Goal: Task Accomplishment & Management: Use online tool/utility

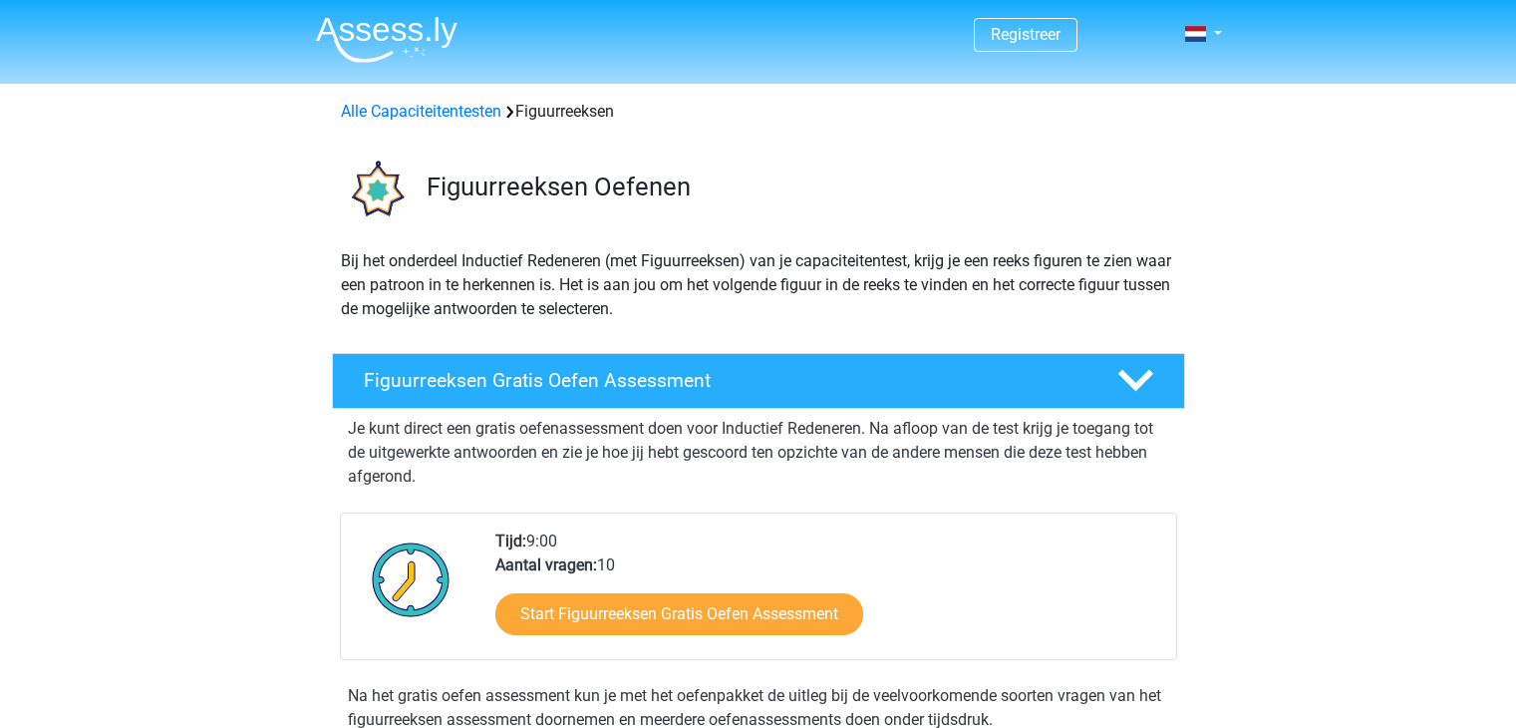
scroll to position [100, 0]
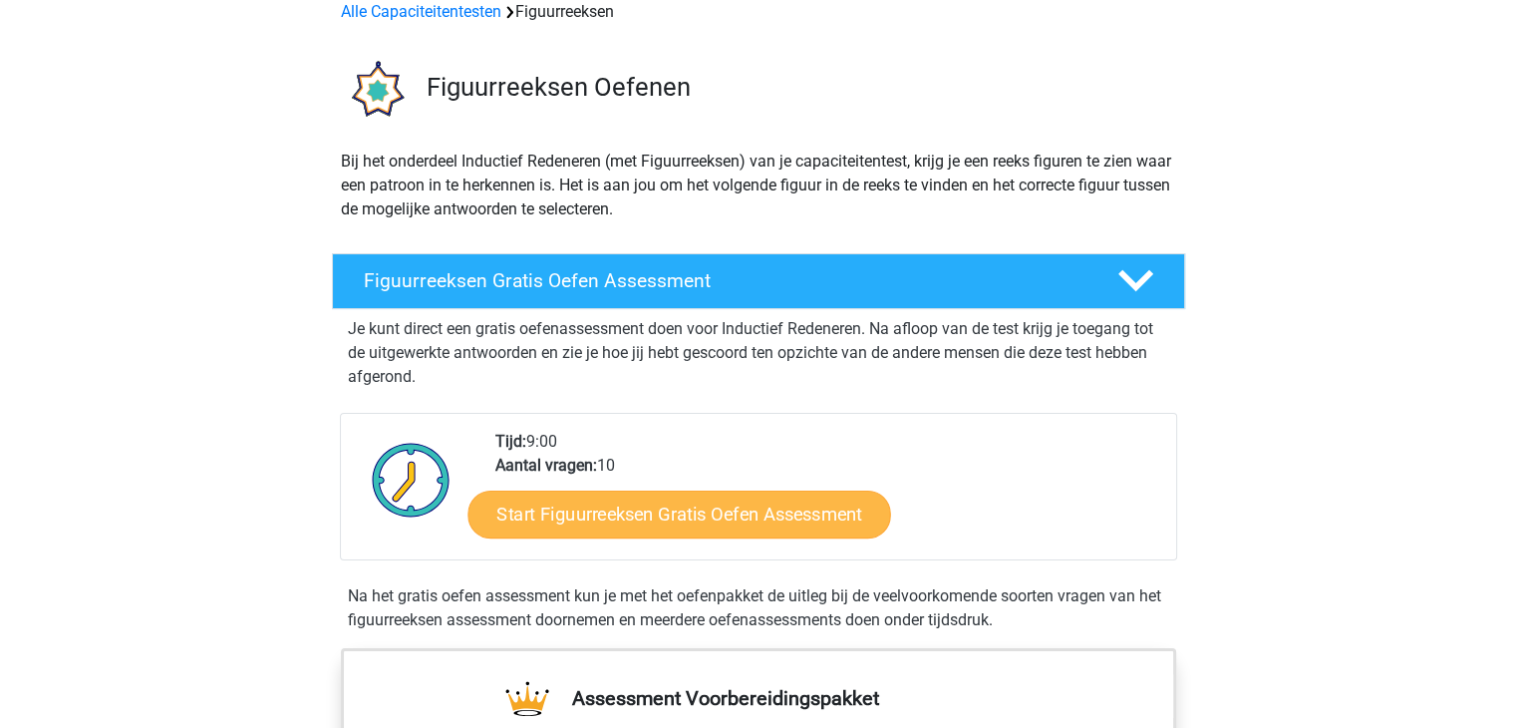
click at [651, 515] on link "Start Figuurreeksen Gratis Oefen Assessment" at bounding box center [678, 513] width 423 height 48
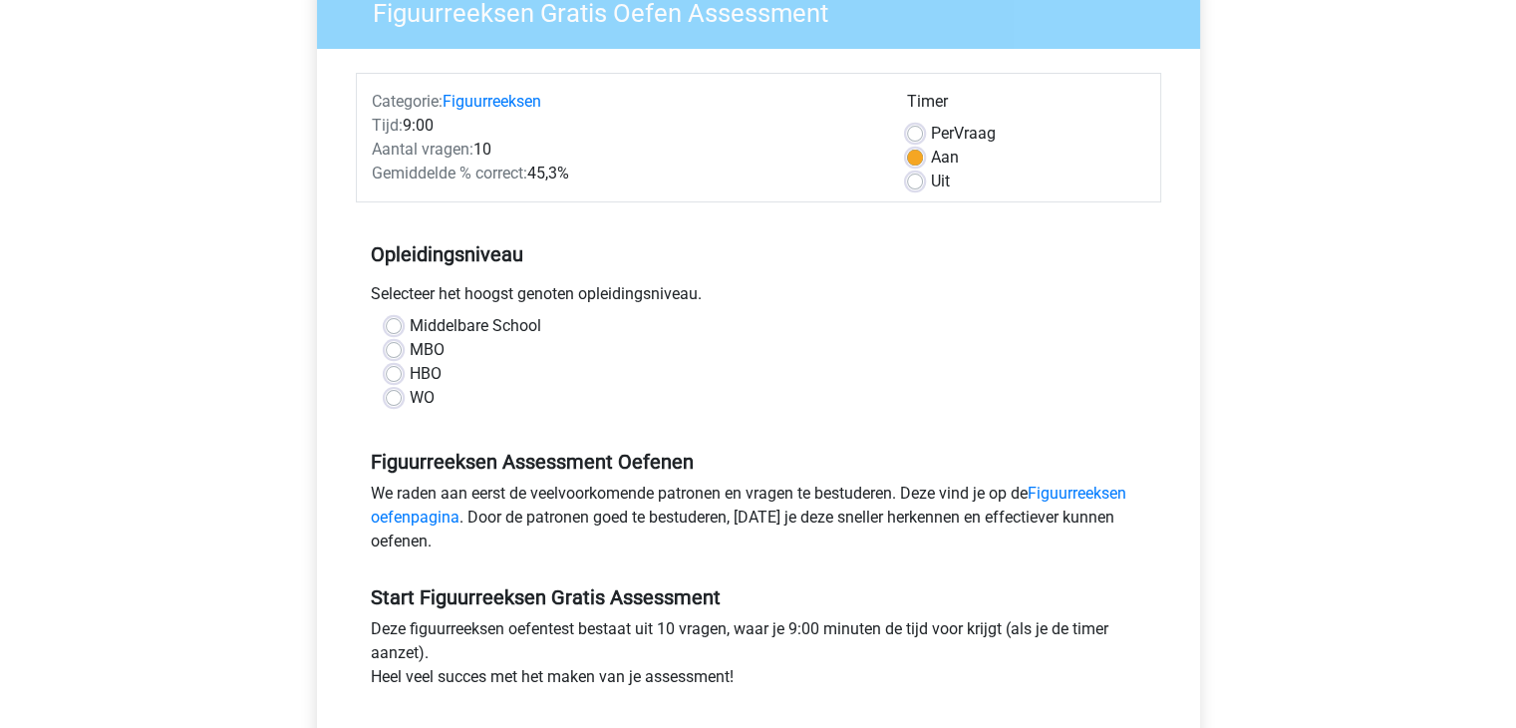
scroll to position [299, 0]
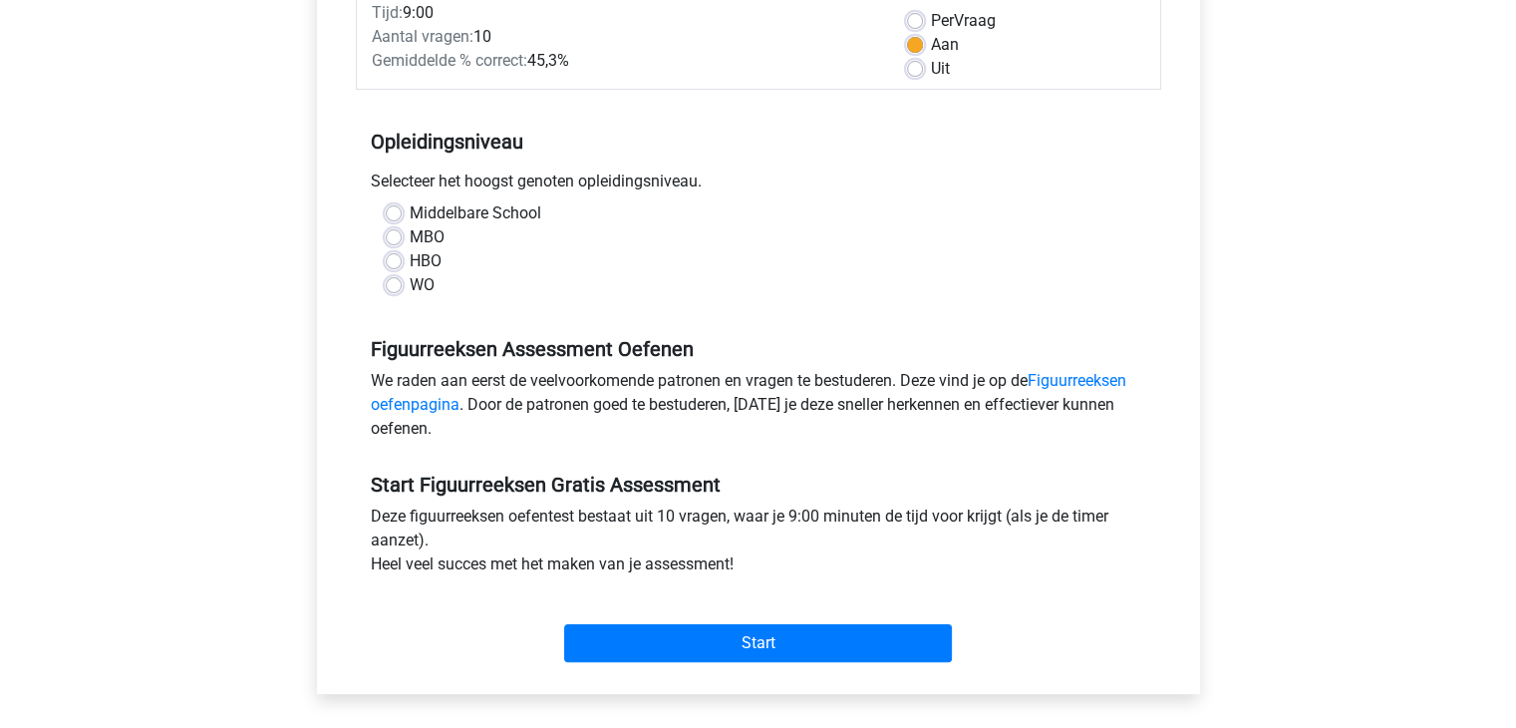
click at [424, 272] on label "HBO" at bounding box center [426, 261] width 32 height 24
click at [402, 269] on input "HBO" at bounding box center [394, 259] width 16 height 20
radio input "true"
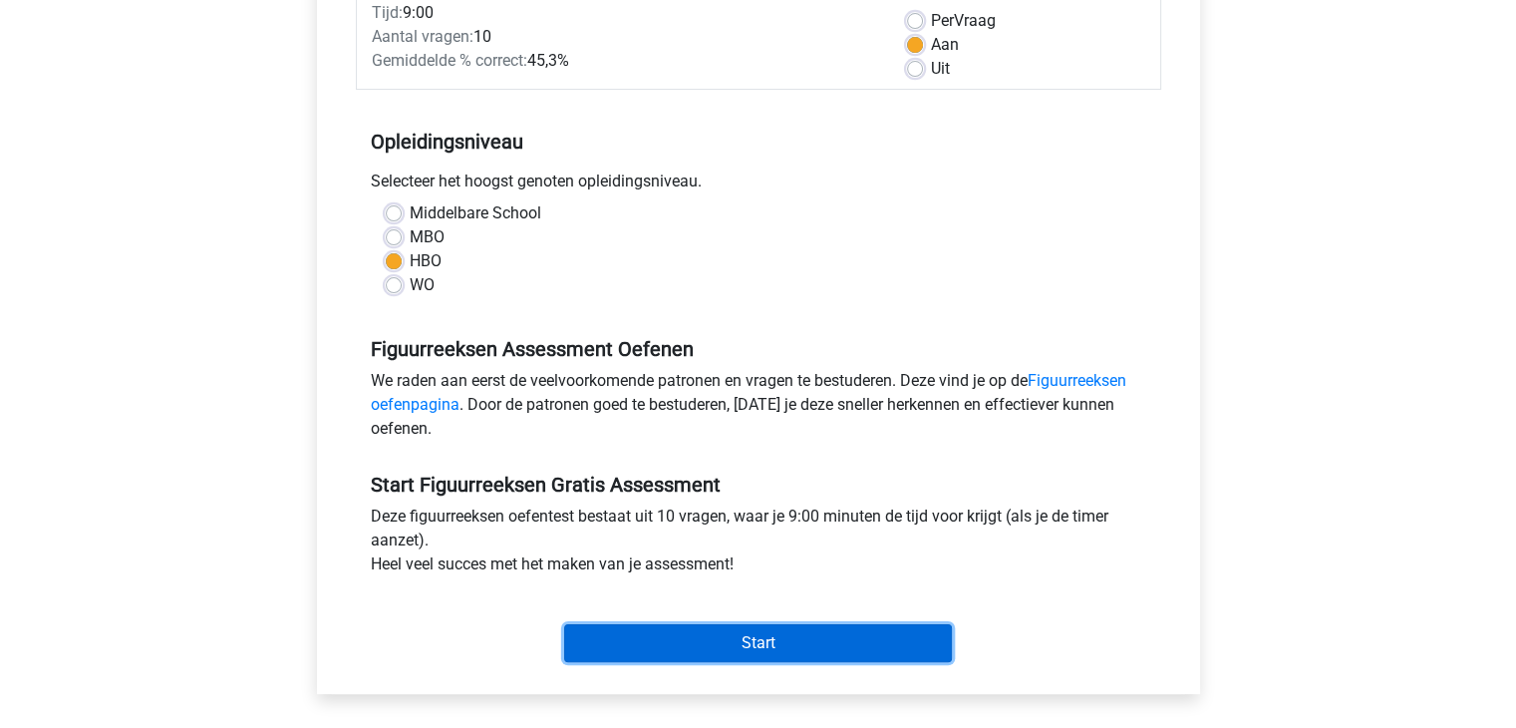
click at [839, 645] on input "Start" at bounding box center [758, 643] width 388 height 38
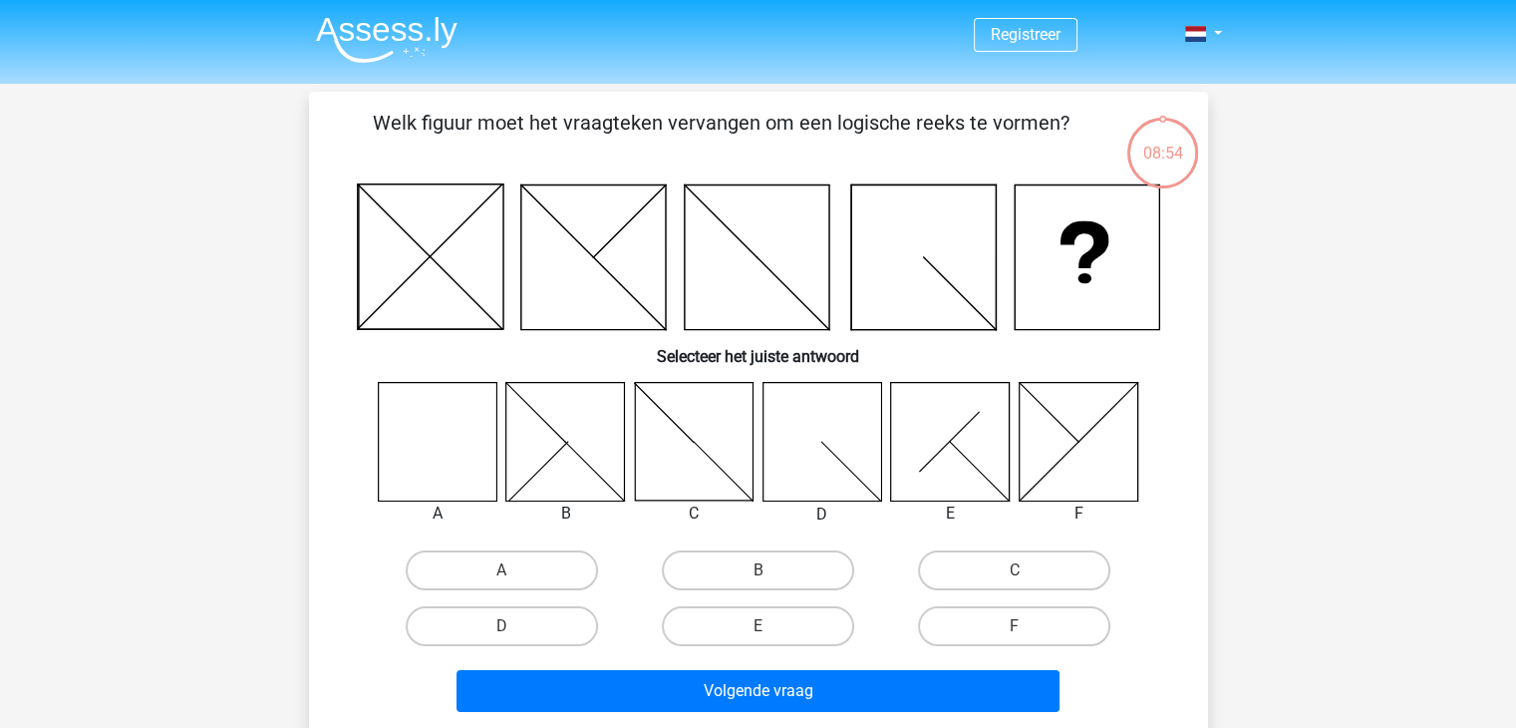
click at [443, 408] on icon at bounding box center [437, 441] width 119 height 119
click at [508, 570] on input "A" at bounding box center [507, 576] width 13 height 13
radio input "true"
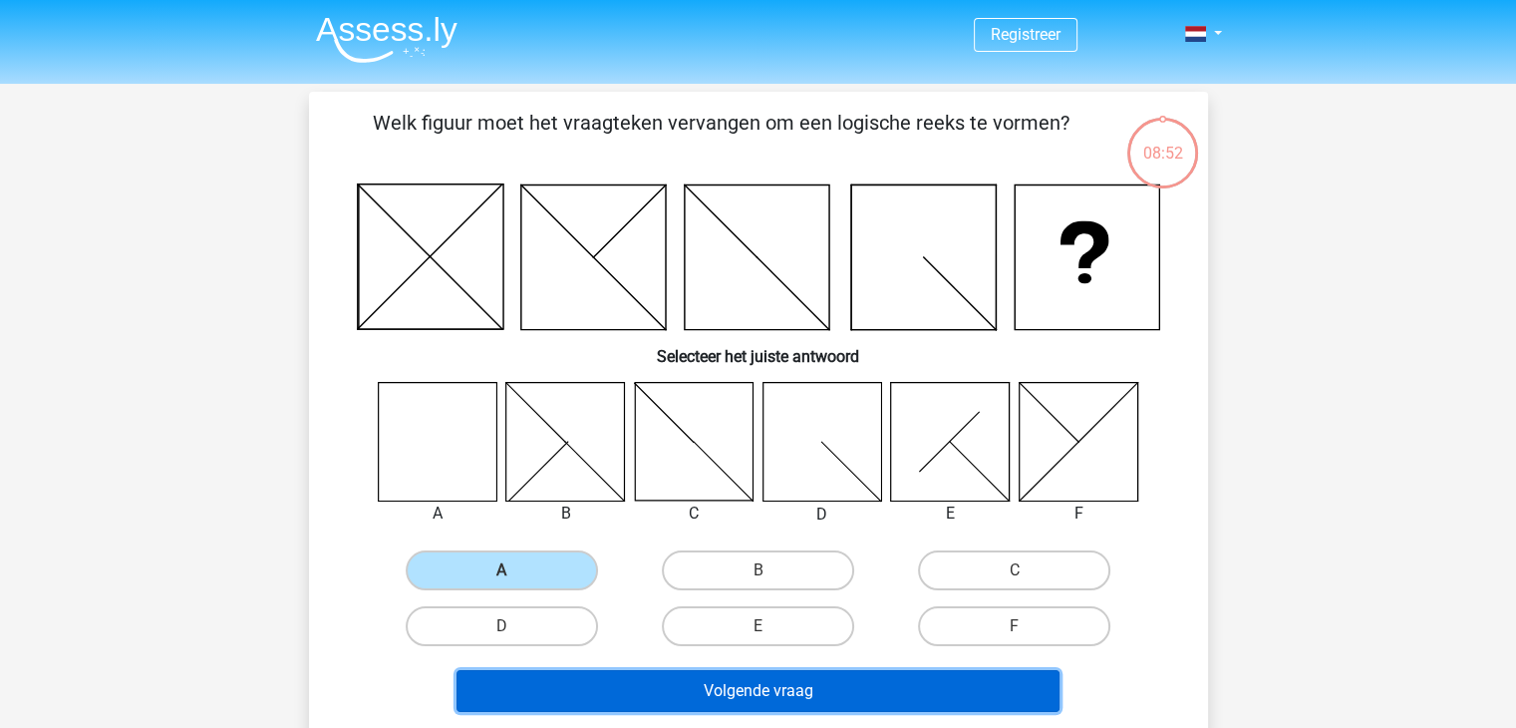
click at [650, 683] on button "Volgende vraag" at bounding box center [758, 691] width 603 height 42
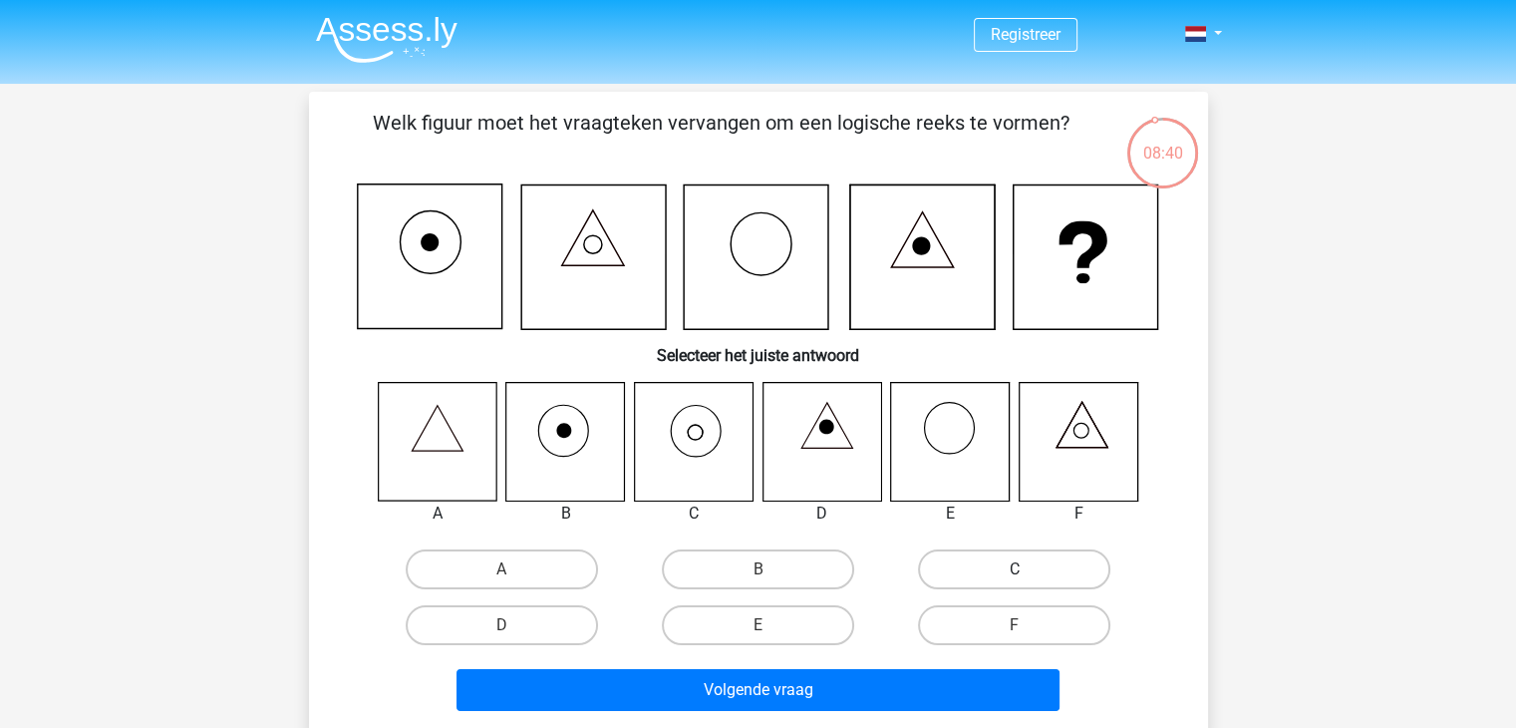
click at [993, 559] on label "C" at bounding box center [1014, 569] width 192 height 40
click at [1015, 569] on input "C" at bounding box center [1021, 575] width 13 height 13
radio input "true"
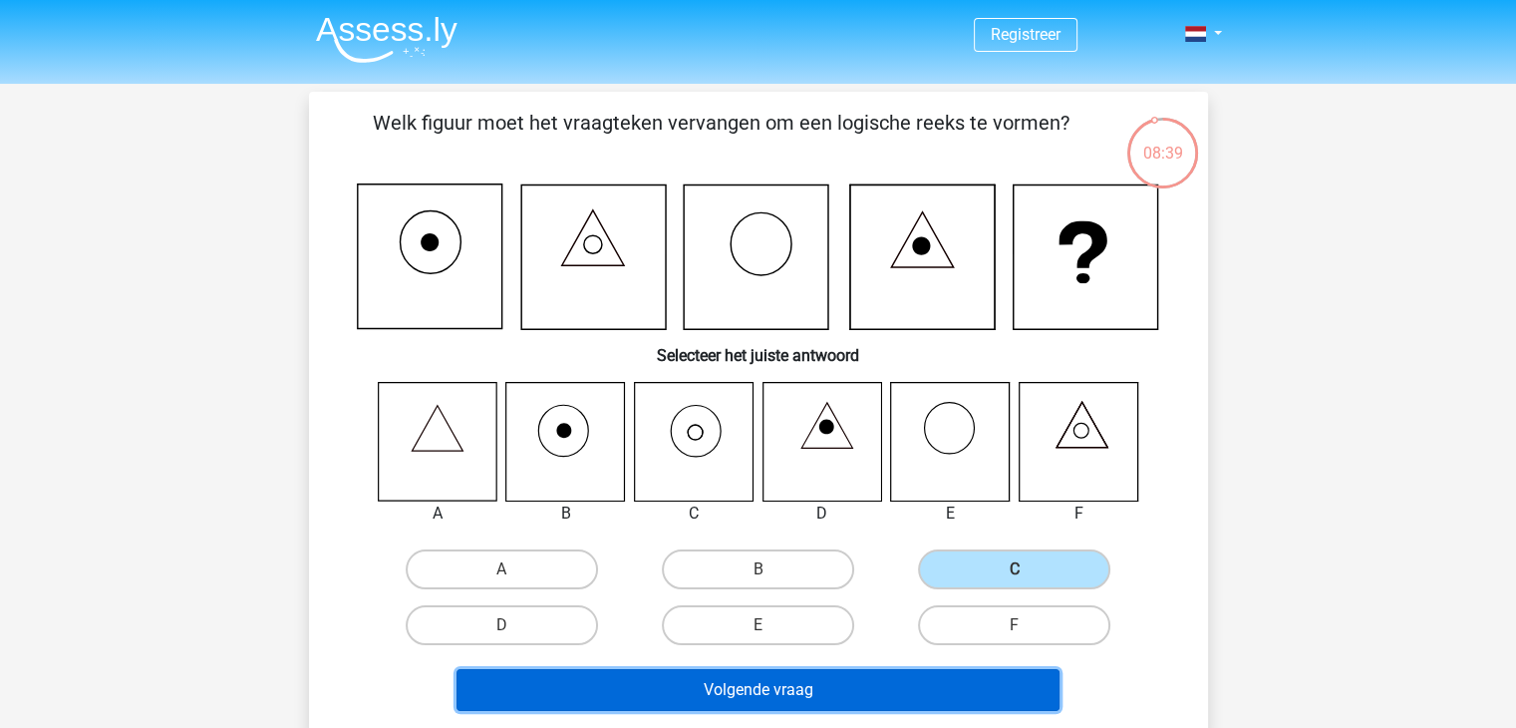
click at [883, 705] on button "Volgende vraag" at bounding box center [758, 690] width 603 height 42
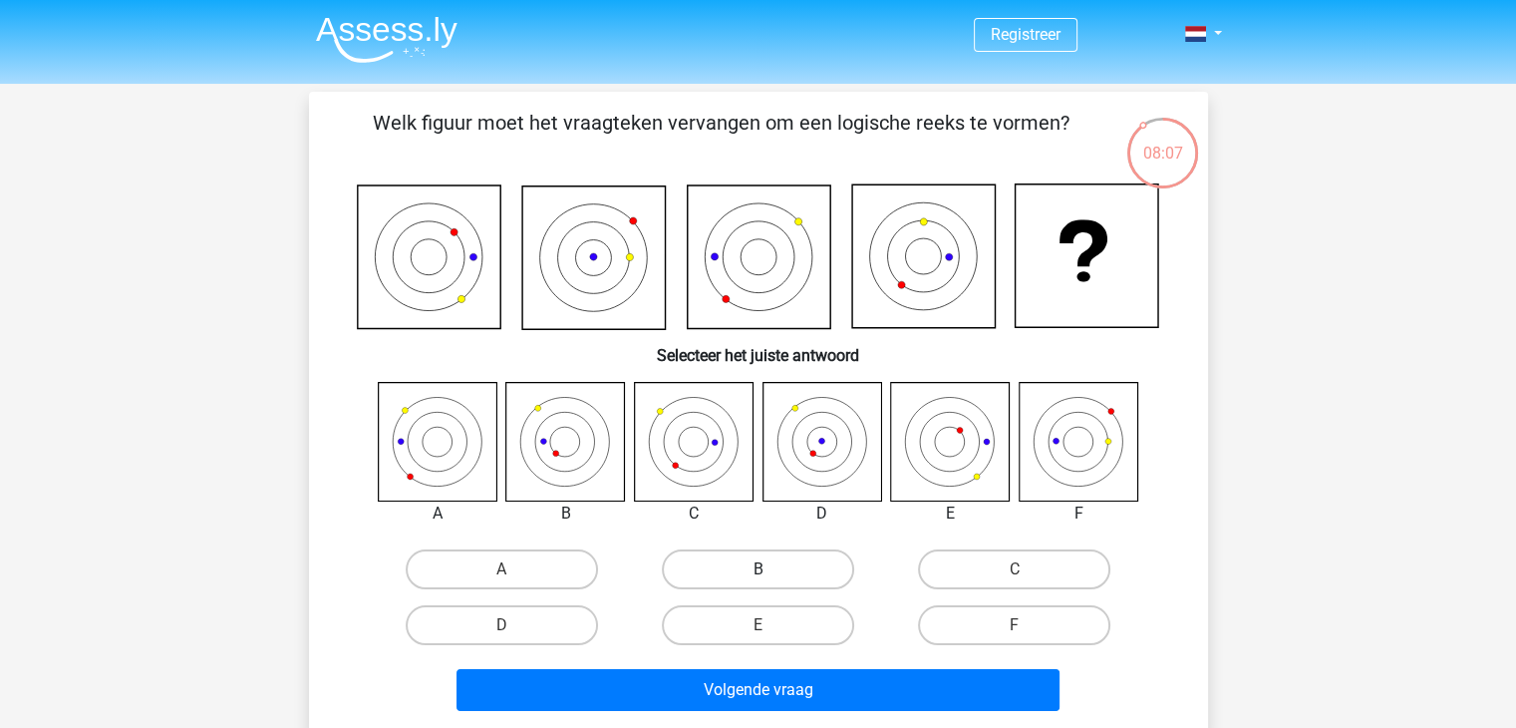
click at [768, 559] on label "B" at bounding box center [758, 569] width 192 height 40
click at [768, 569] on input "B" at bounding box center [764, 575] width 13 height 13
radio input "true"
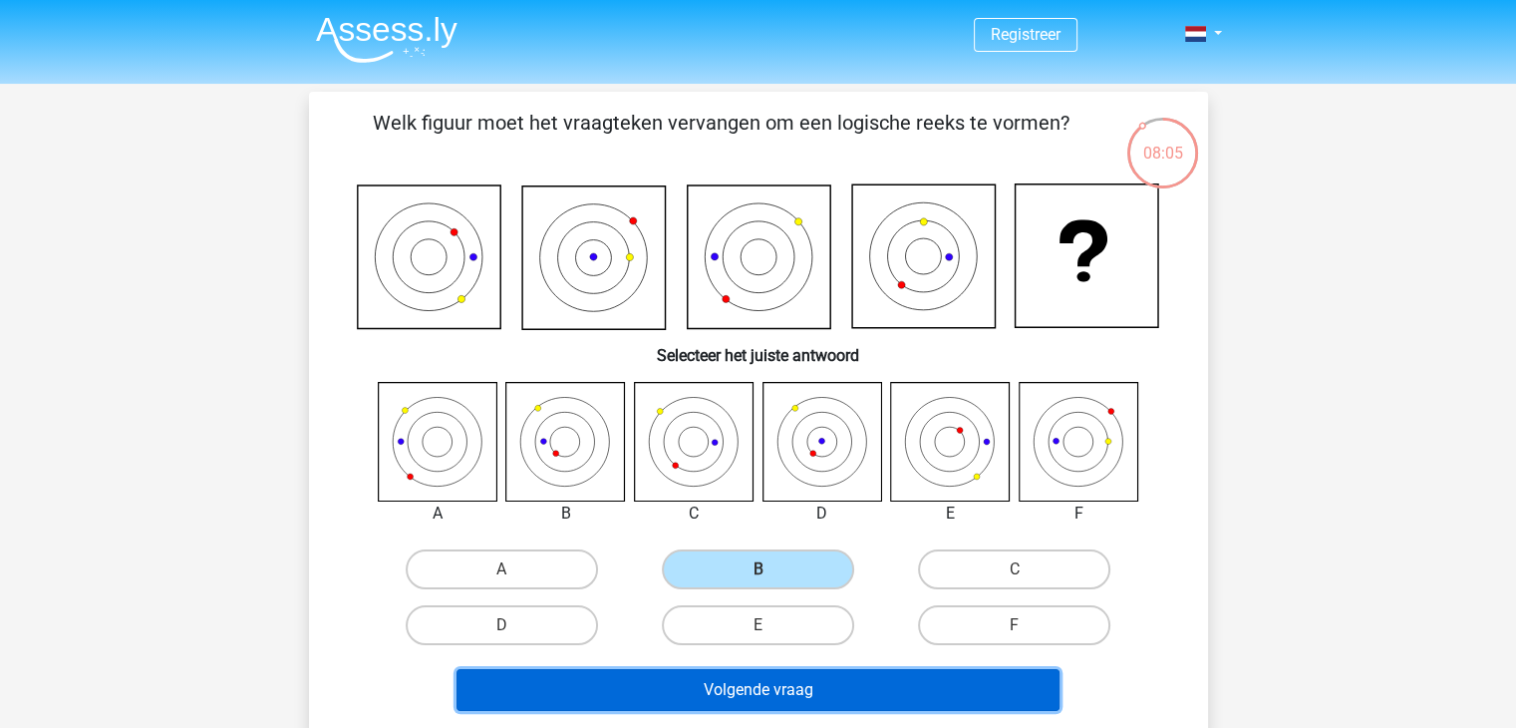
click at [853, 671] on button "Volgende vraag" at bounding box center [758, 690] width 603 height 42
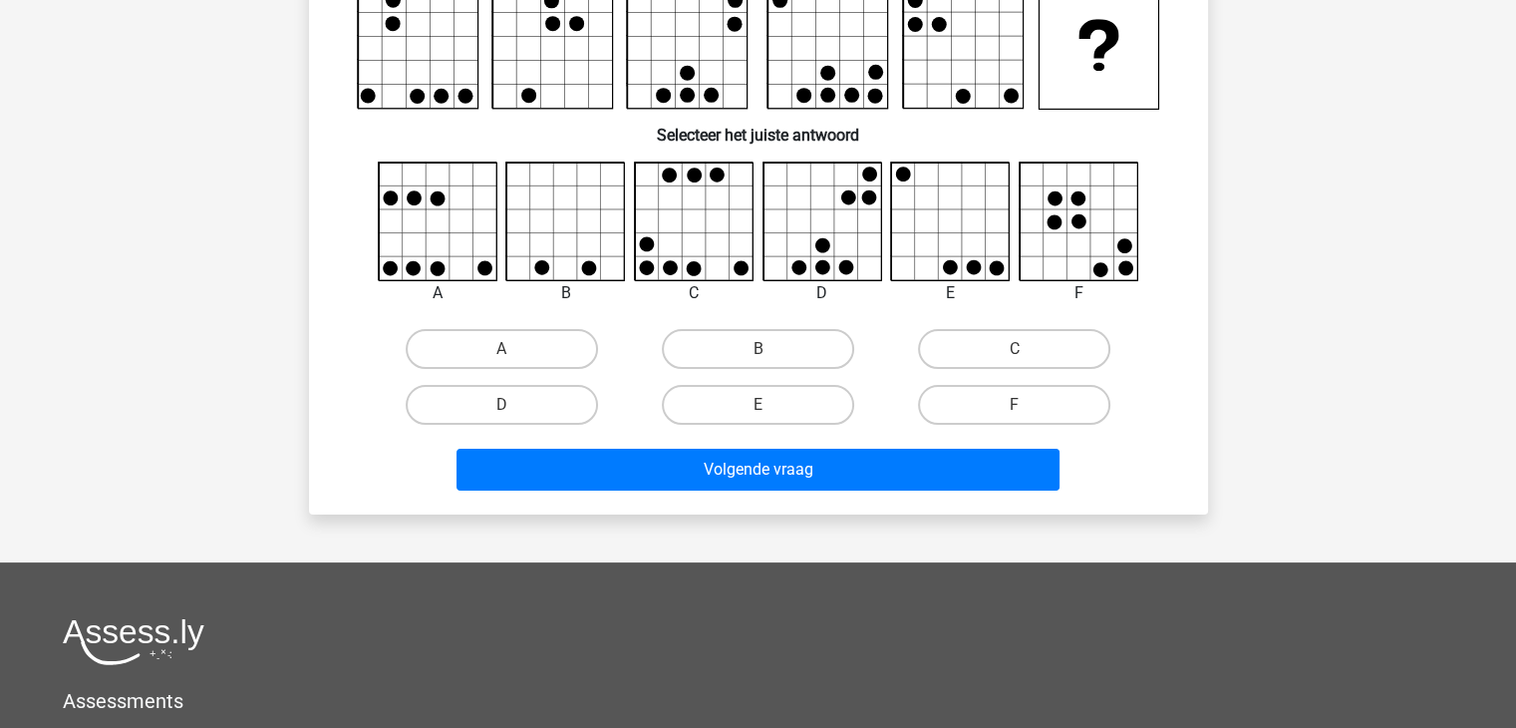
scroll to position [199, 0]
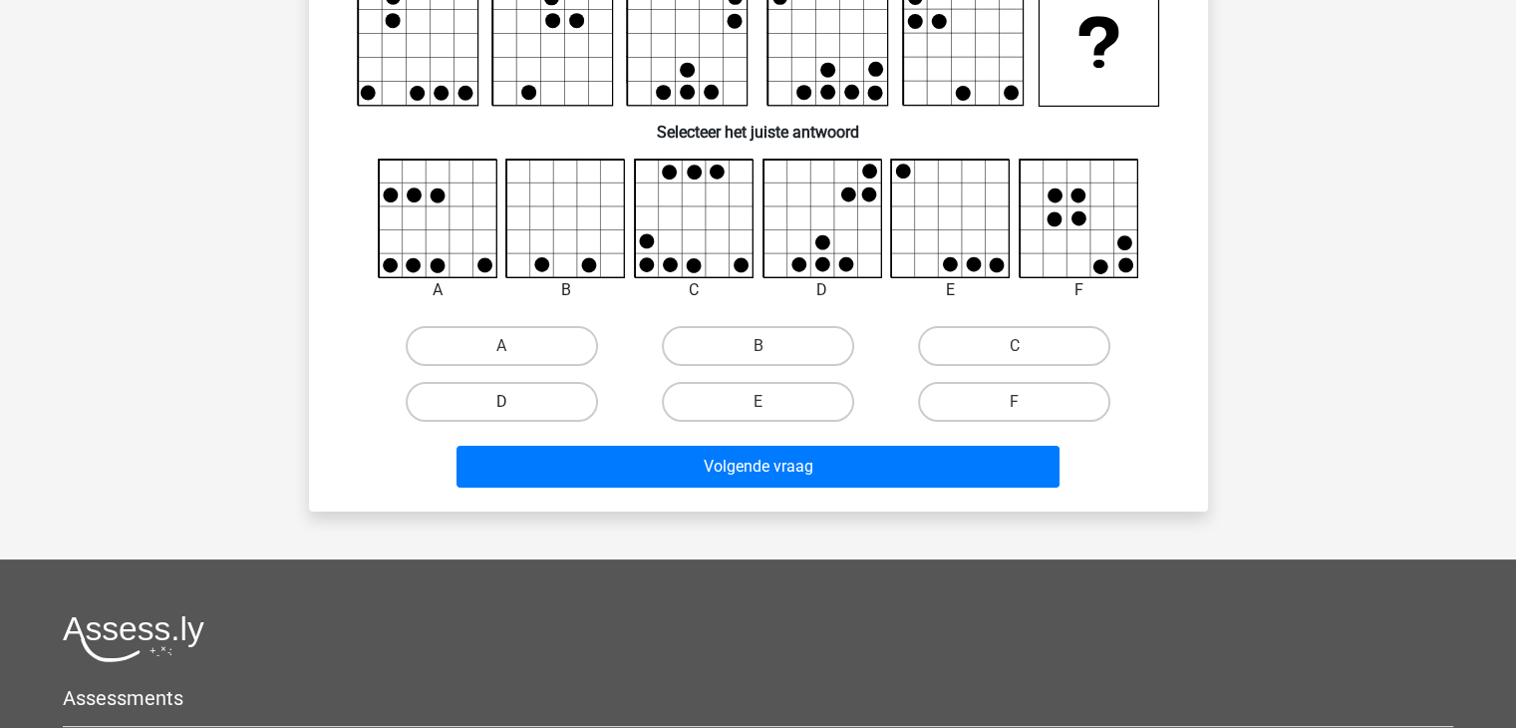
click at [562, 404] on label "D" at bounding box center [502, 402] width 192 height 40
click at [514, 404] on input "D" at bounding box center [507, 408] width 13 height 13
radio input "true"
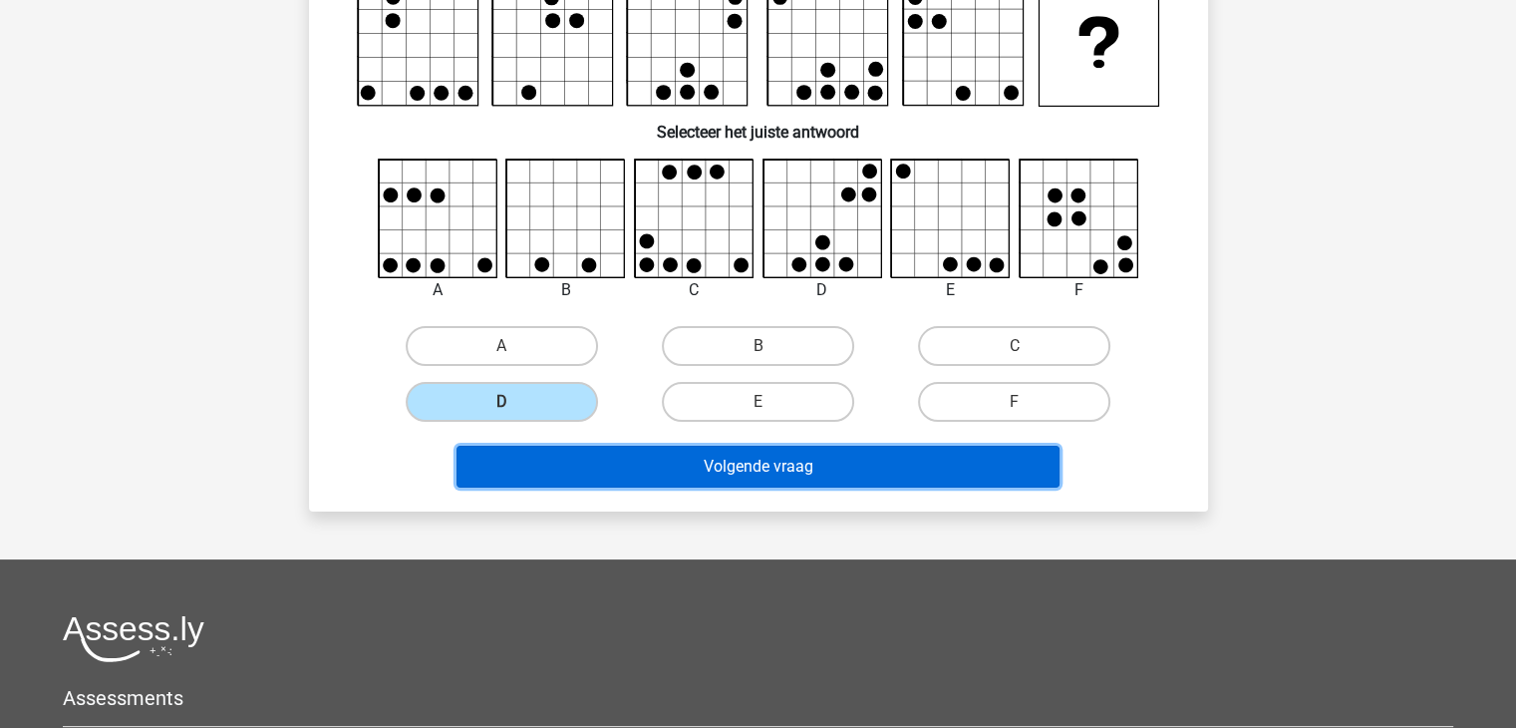
click at [654, 466] on button "Volgende vraag" at bounding box center [758, 467] width 603 height 42
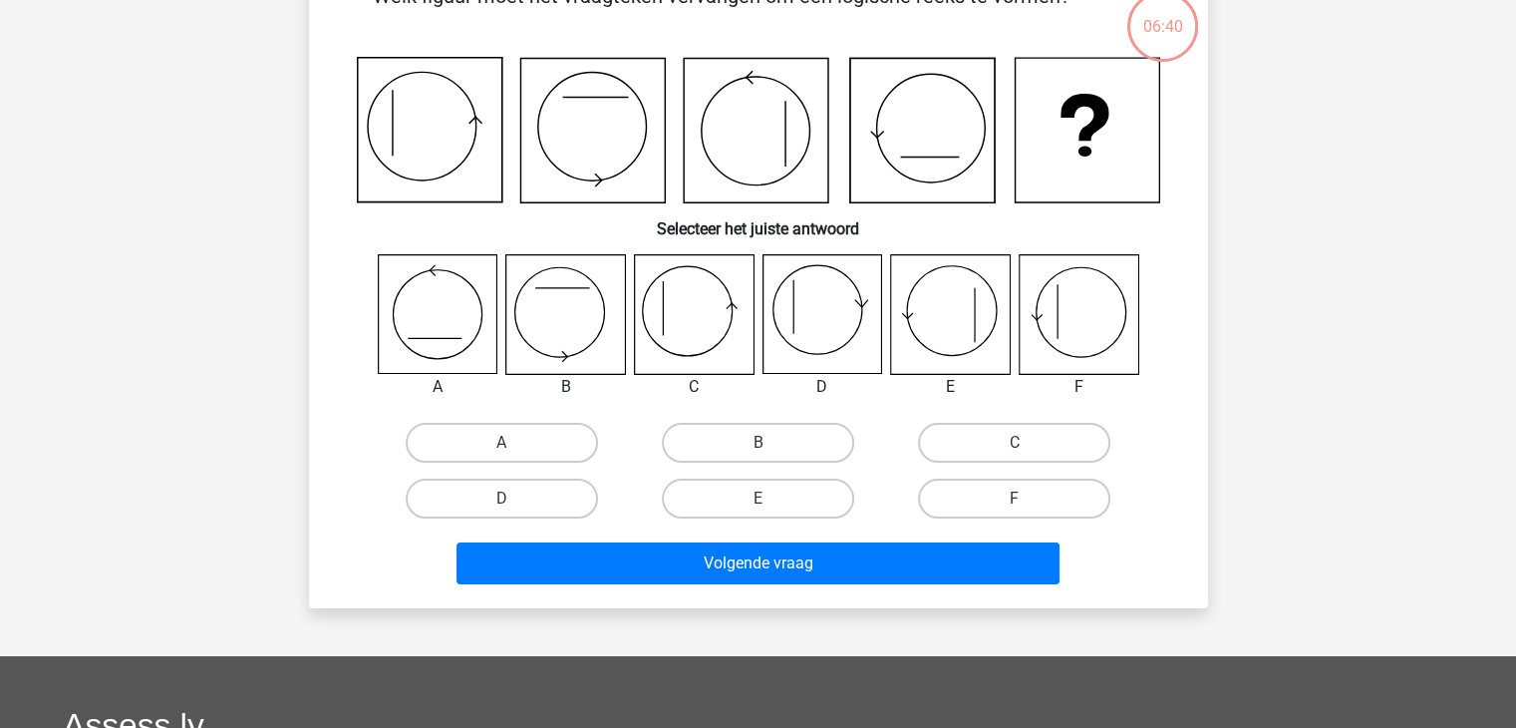
scroll to position [92, 0]
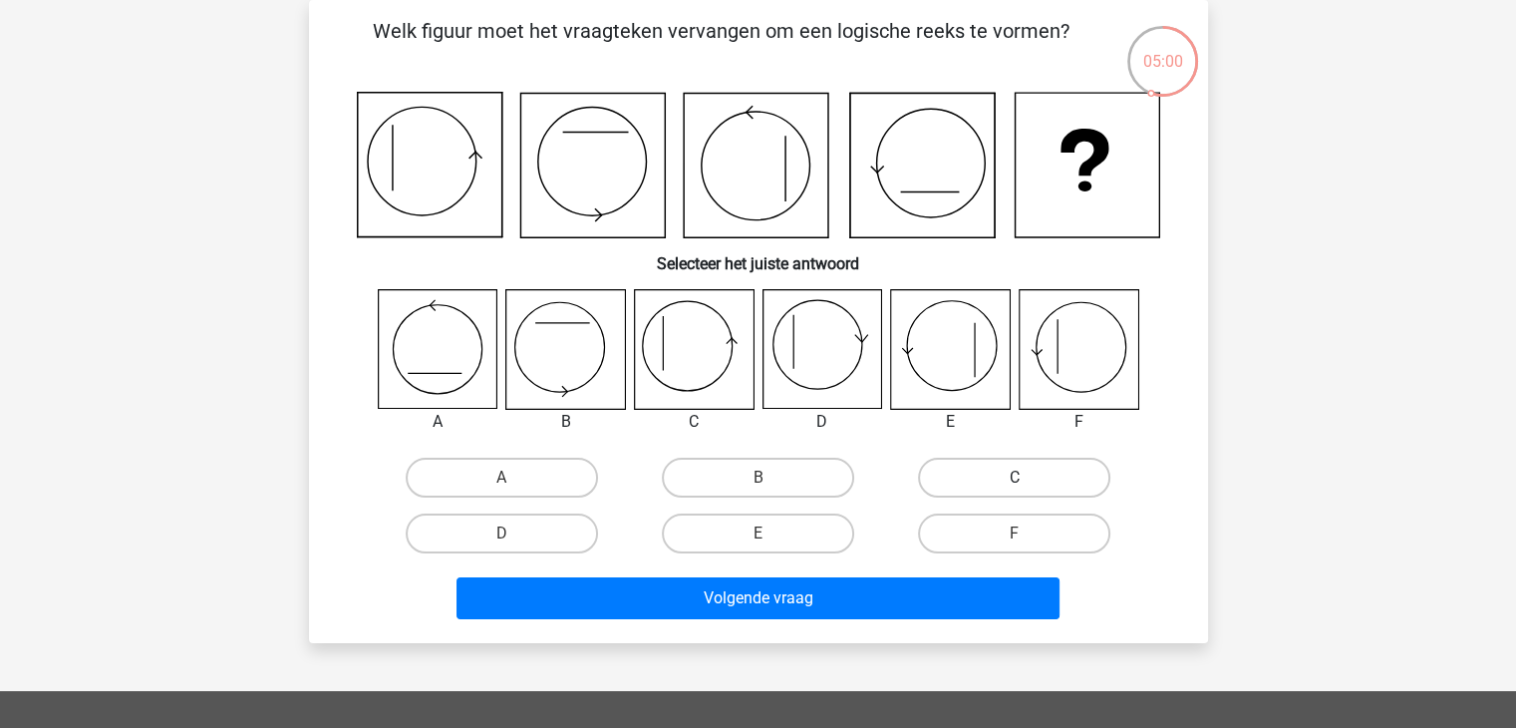
click at [962, 460] on label "C" at bounding box center [1014, 478] width 192 height 40
click at [1015, 477] on input "C" at bounding box center [1021, 483] width 13 height 13
radio input "true"
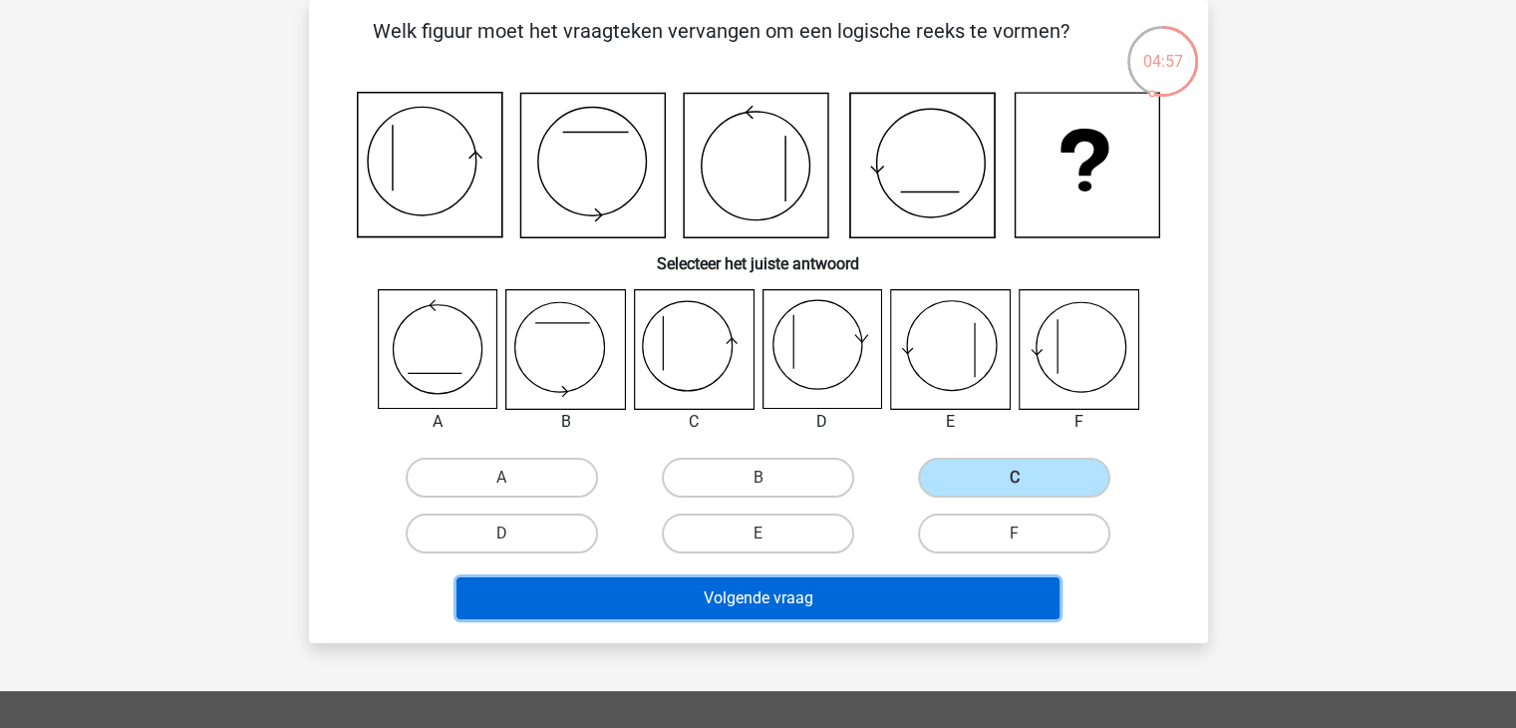
click at [876, 600] on button "Volgende vraag" at bounding box center [758, 598] width 603 height 42
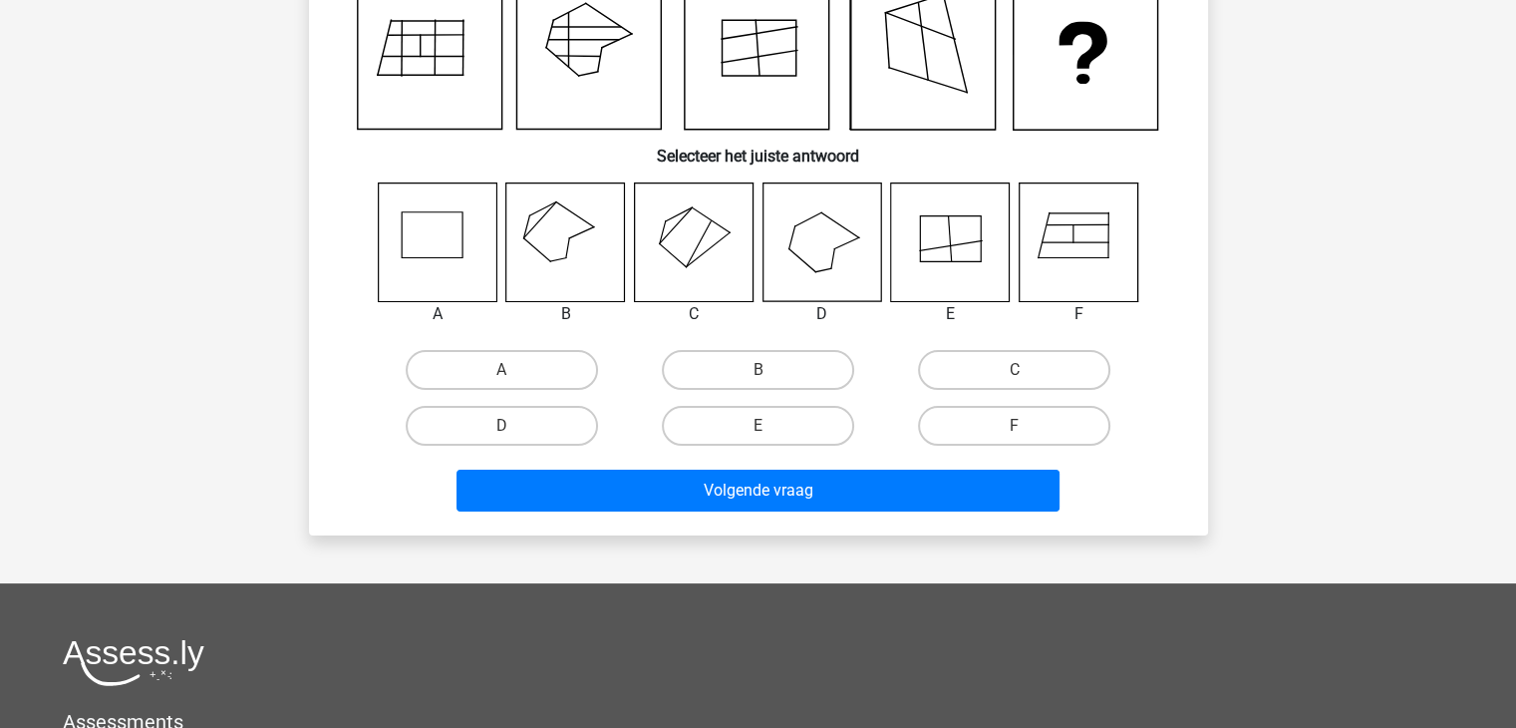
scroll to position [100, 0]
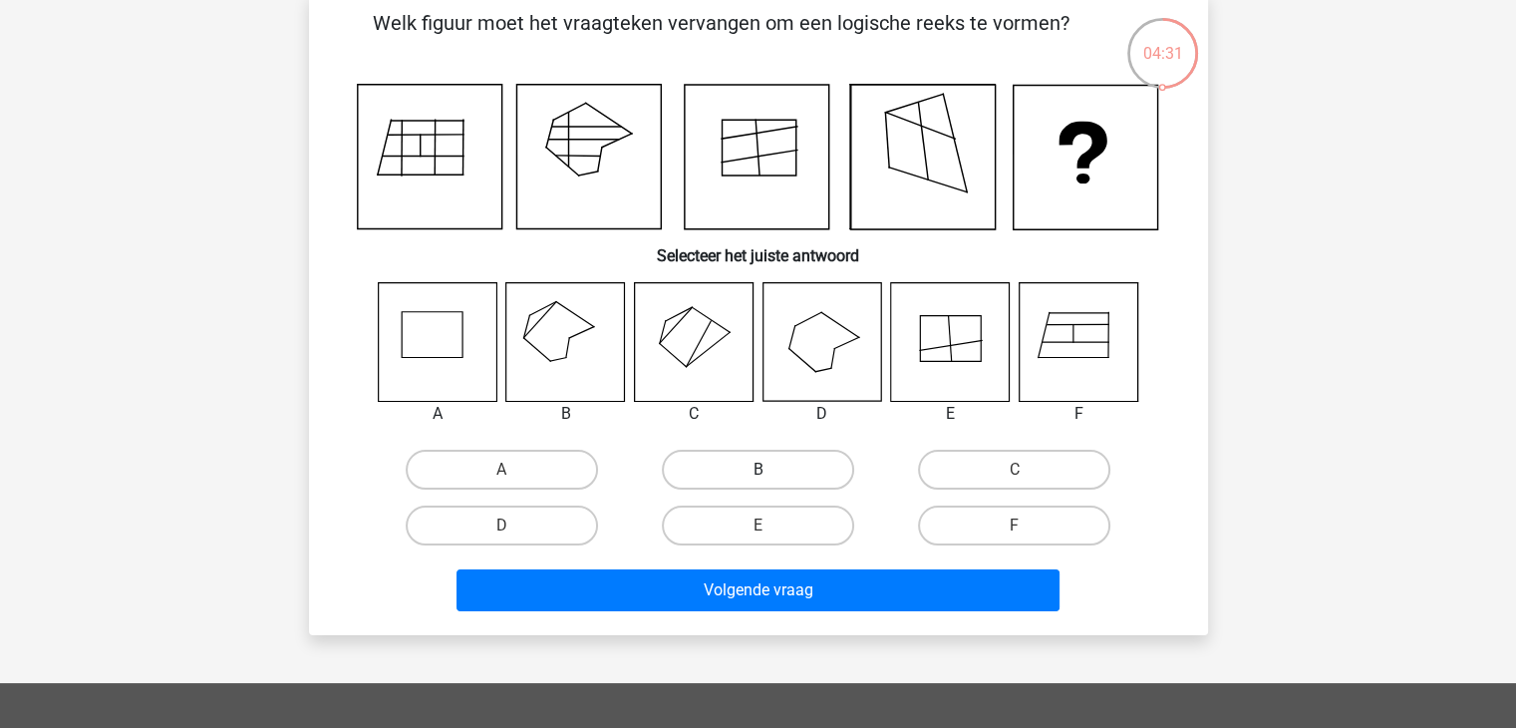
click at [683, 468] on label "B" at bounding box center [758, 470] width 192 height 40
click at [758, 469] on input "B" at bounding box center [764, 475] width 13 height 13
radio input "true"
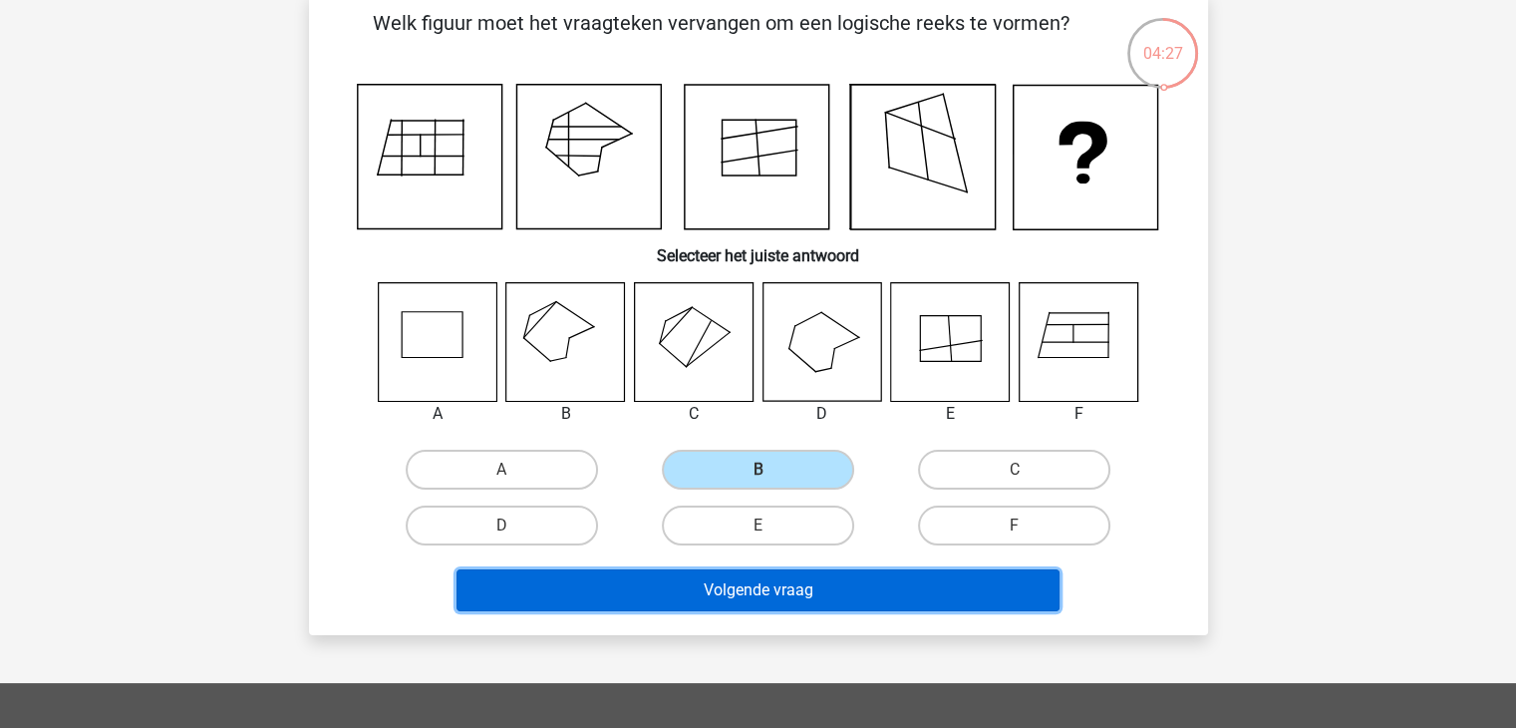
click at [963, 599] on button "Volgende vraag" at bounding box center [758, 590] width 603 height 42
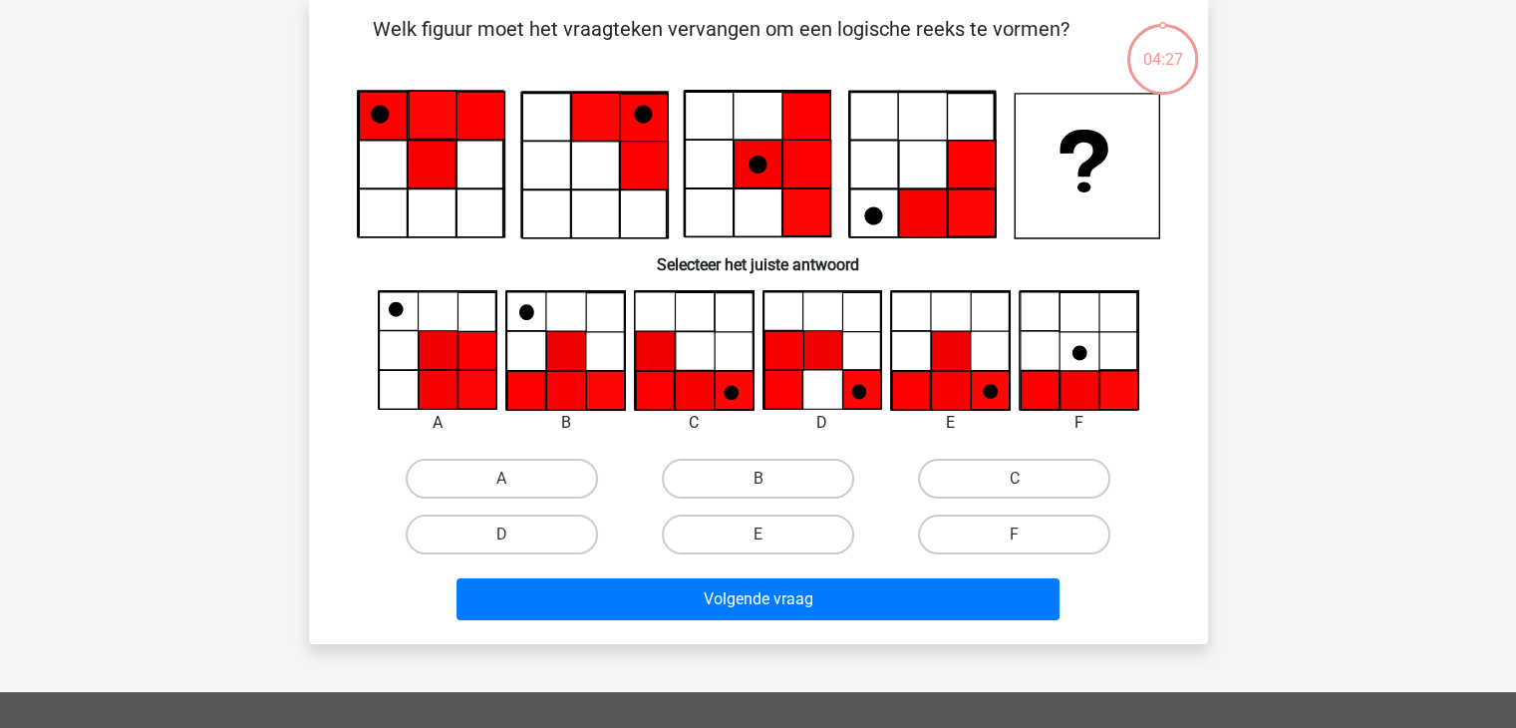
scroll to position [92, 0]
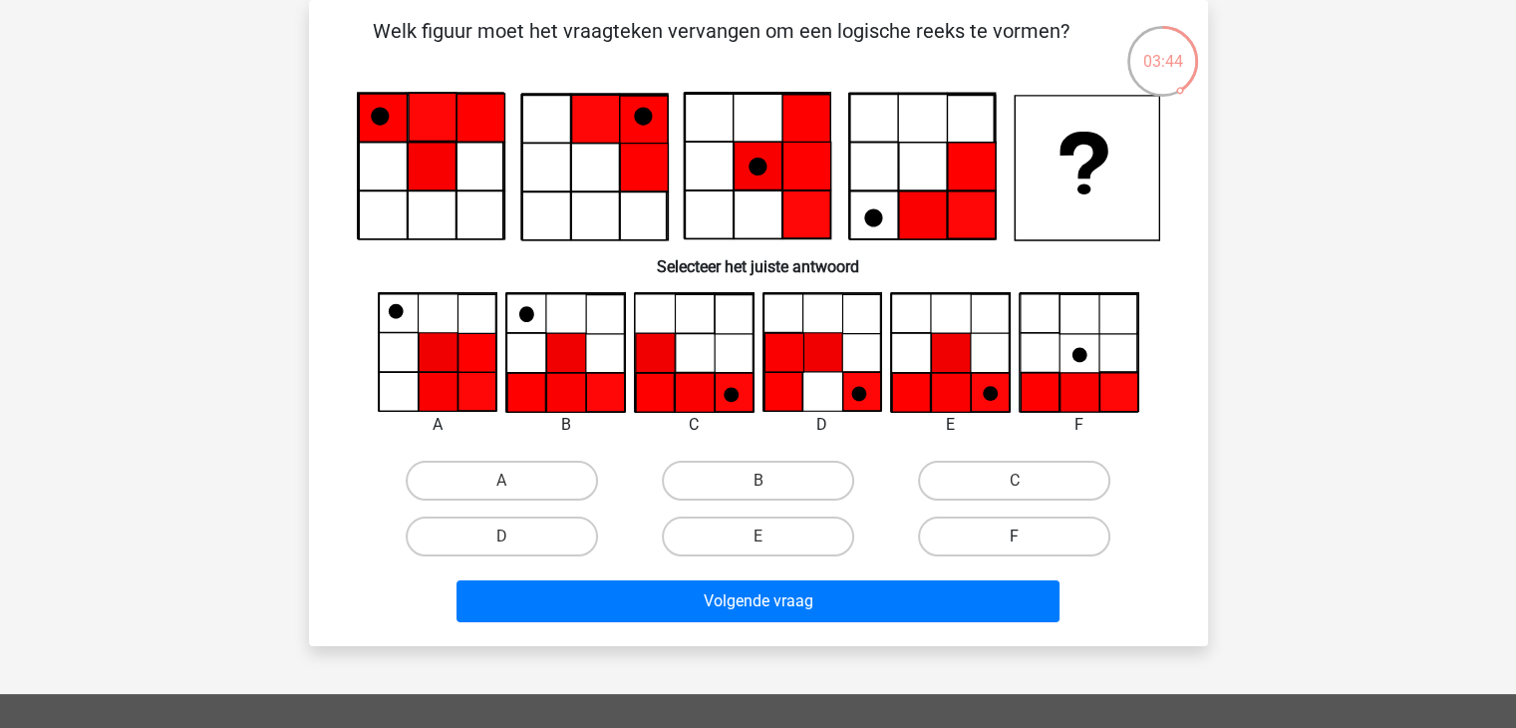
click at [935, 540] on label "F" at bounding box center [1014, 536] width 192 height 40
click at [1015, 540] on input "F" at bounding box center [1021, 542] width 13 height 13
radio input "true"
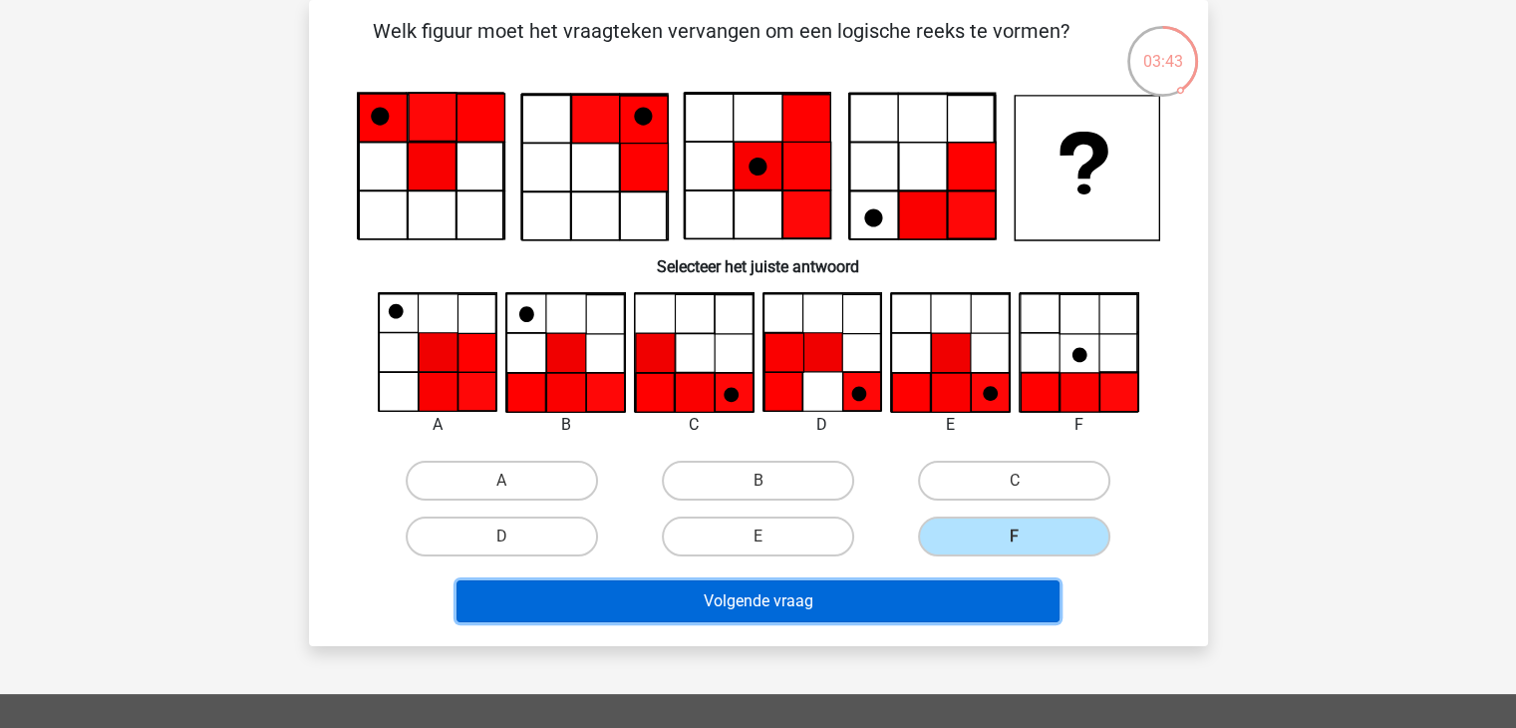
click at [922, 603] on button "Volgende vraag" at bounding box center [758, 601] width 603 height 42
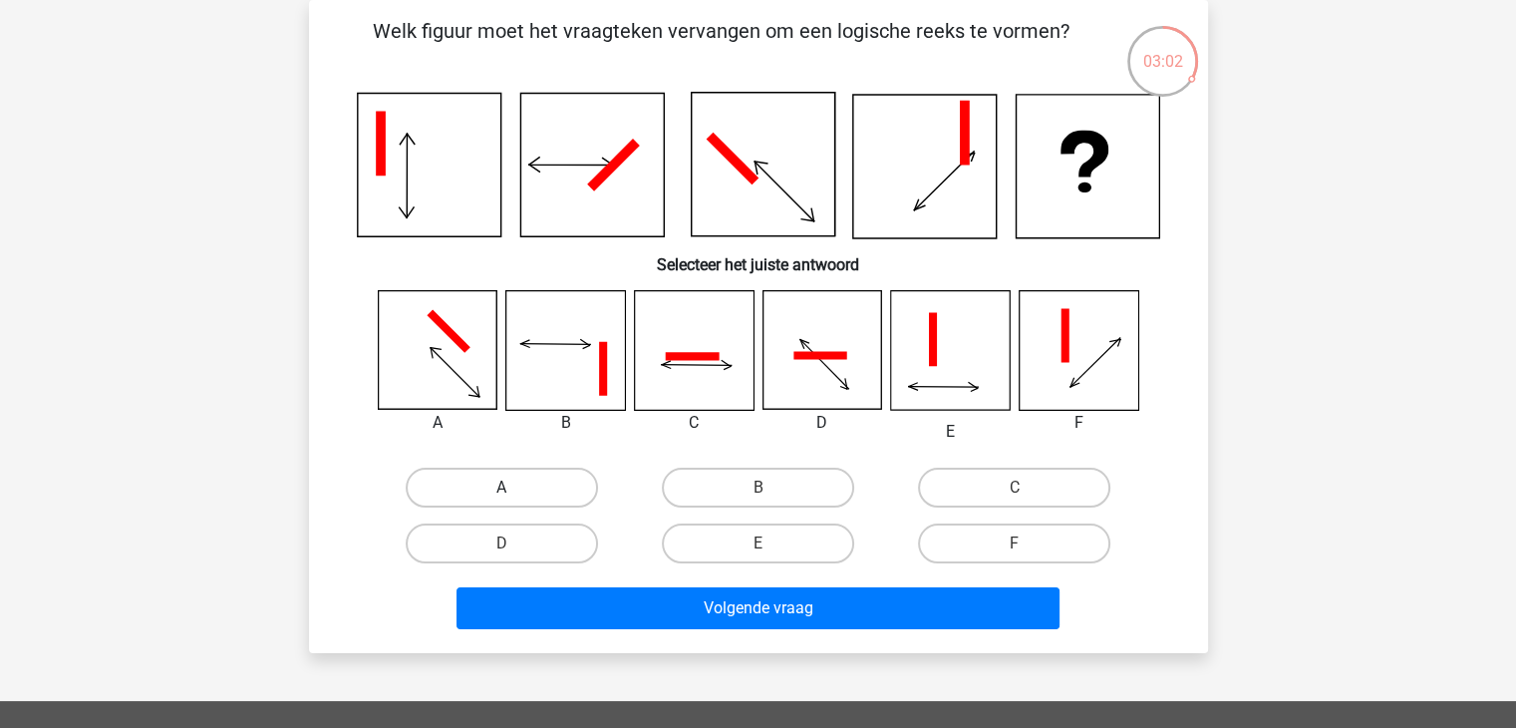
click at [512, 479] on label "A" at bounding box center [502, 487] width 192 height 40
click at [512, 487] on input "A" at bounding box center [507, 493] width 13 height 13
radio input "true"
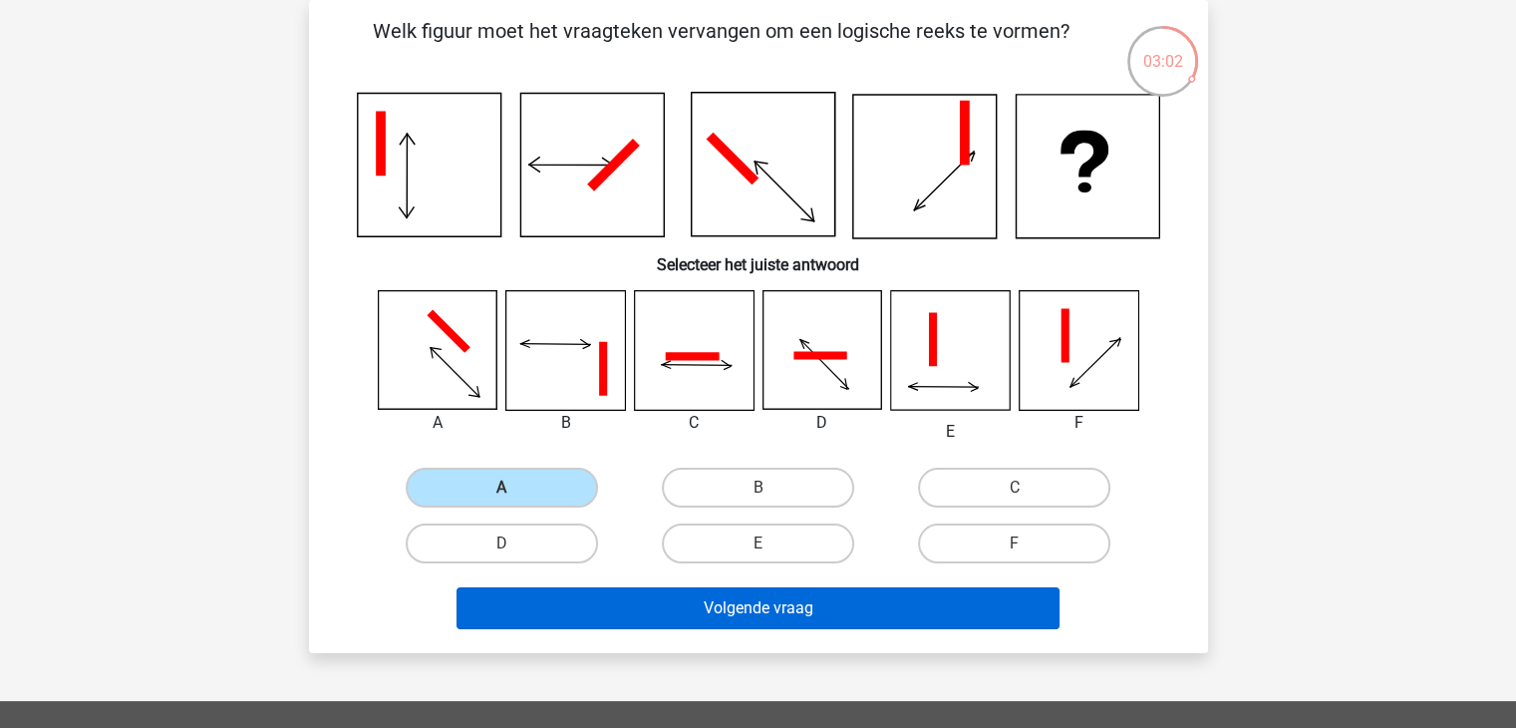
click at [653, 593] on div "Volgende vraag" at bounding box center [758, 604] width 835 height 66
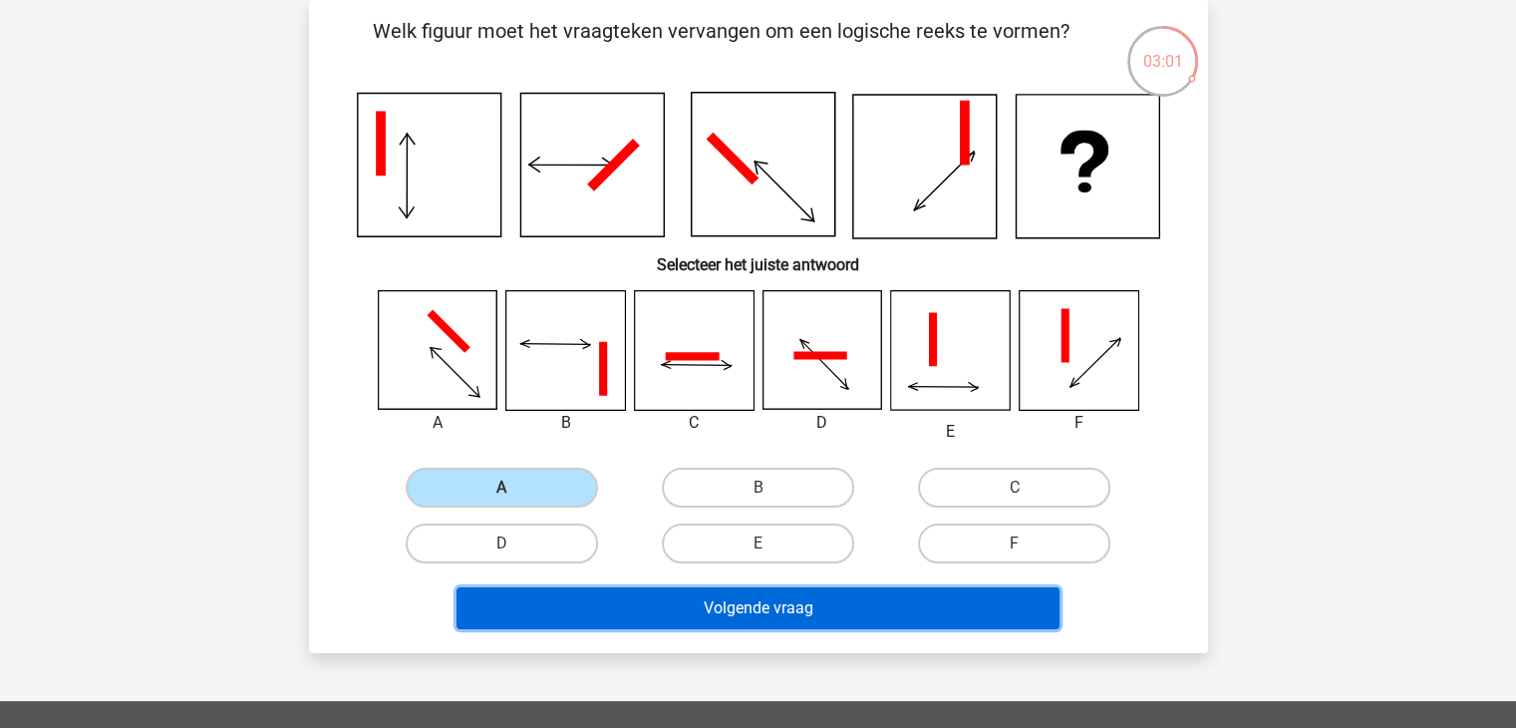
click at [652, 592] on button "Volgende vraag" at bounding box center [758, 608] width 603 height 42
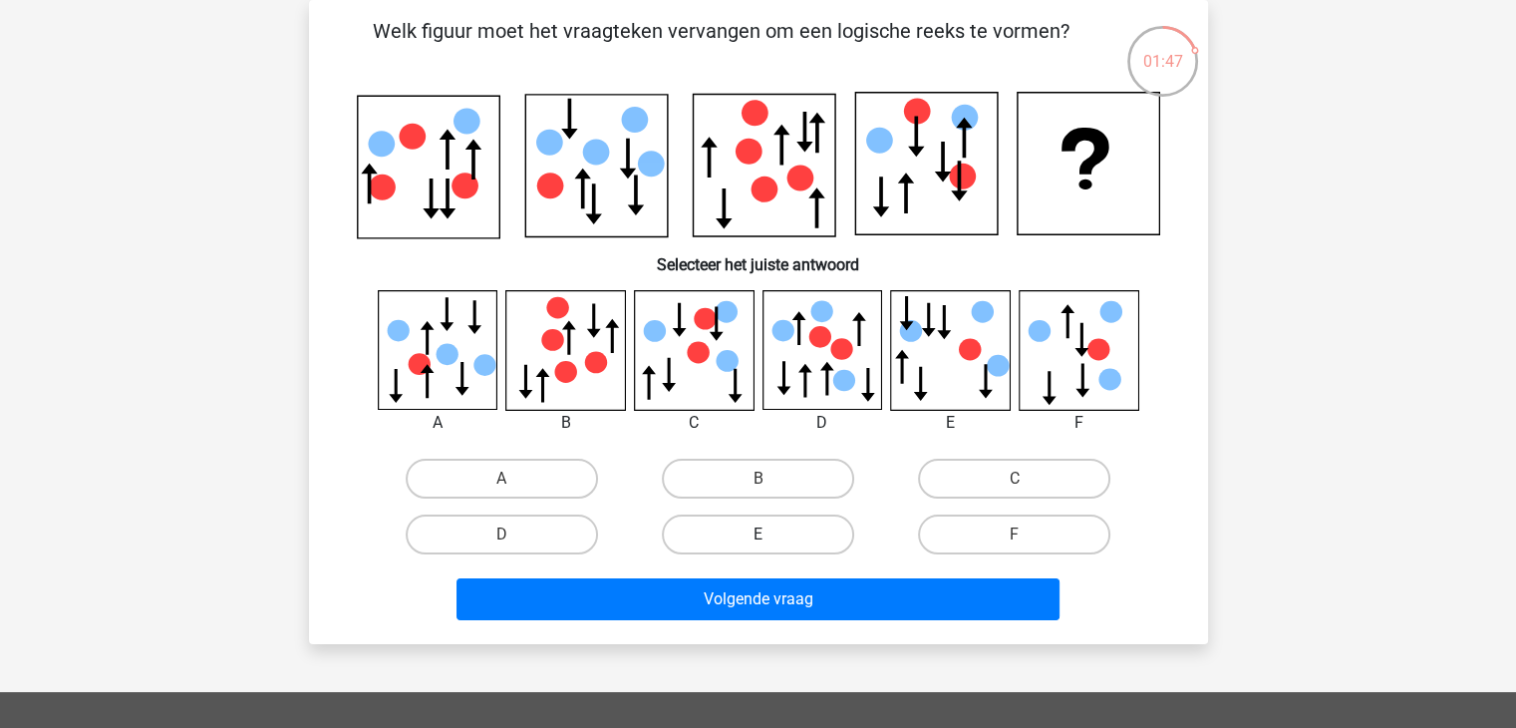
click at [803, 524] on label "E" at bounding box center [758, 534] width 192 height 40
click at [770, 534] on input "E" at bounding box center [764, 540] width 13 height 13
radio input "true"
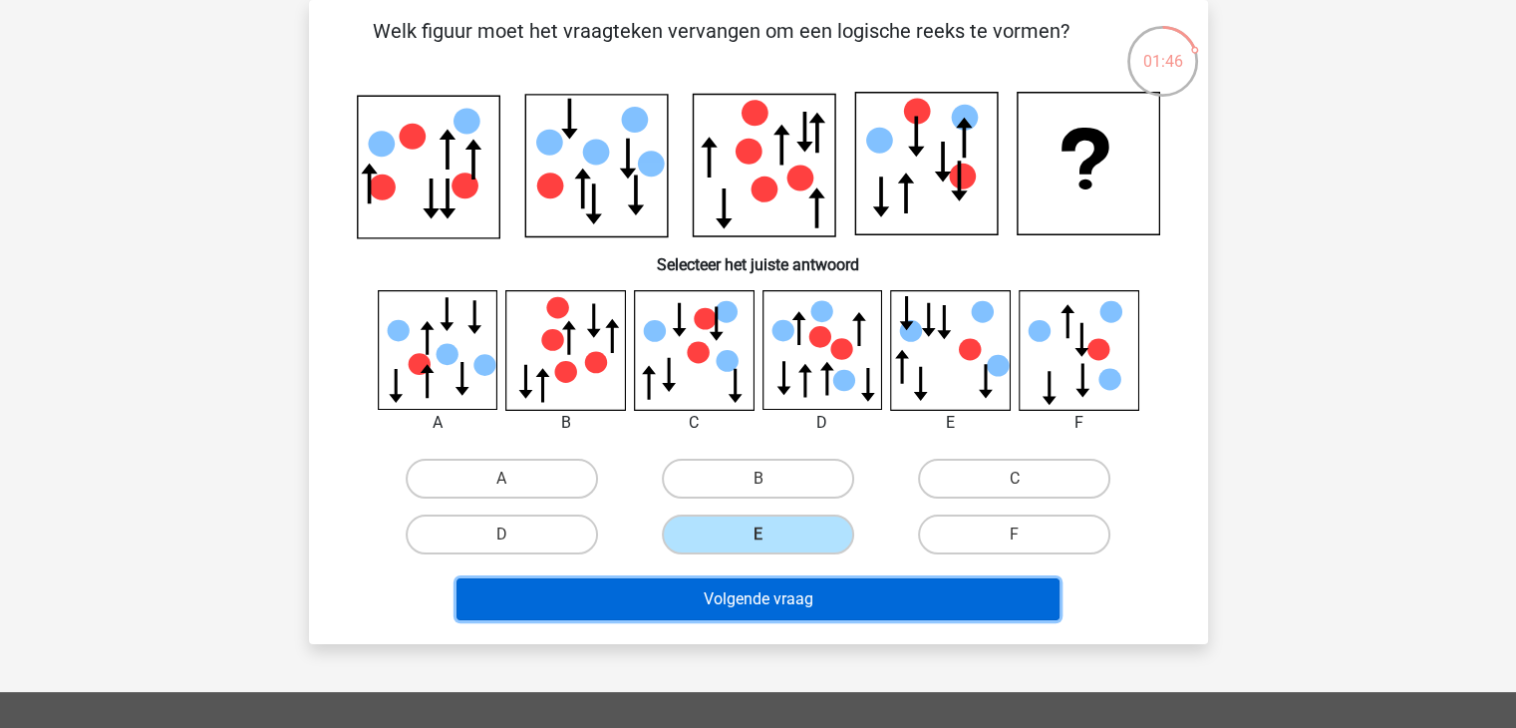
click at [831, 606] on button "Volgende vraag" at bounding box center [758, 599] width 603 height 42
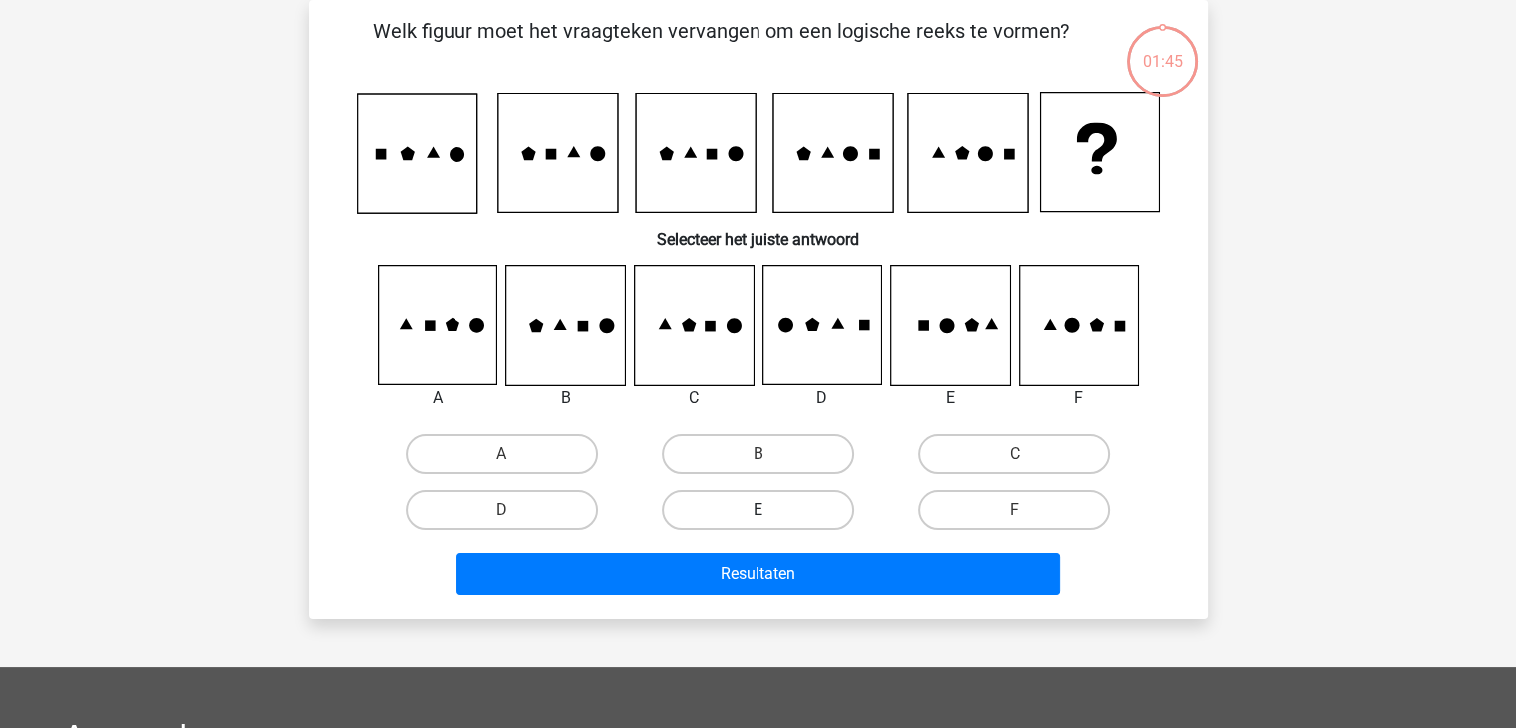
click at [786, 503] on label "E" at bounding box center [758, 509] width 192 height 40
click at [770, 509] on input "E" at bounding box center [764, 515] width 13 height 13
radio input "true"
click at [789, 548] on div "Resultaten" at bounding box center [758, 570] width 835 height 66
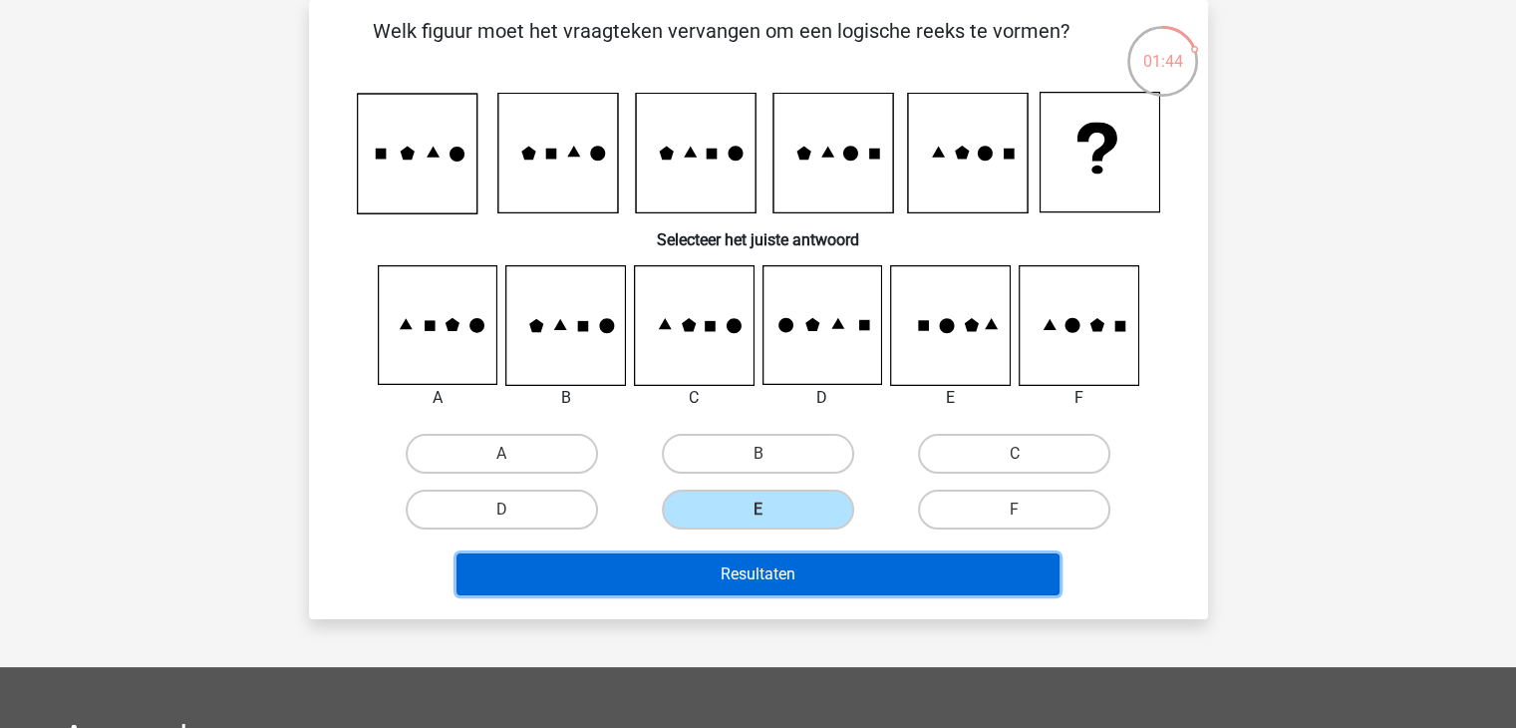
click at [796, 559] on button "Resultaten" at bounding box center [758, 574] width 603 height 42
